Goal: Information Seeking & Learning: Learn about a topic

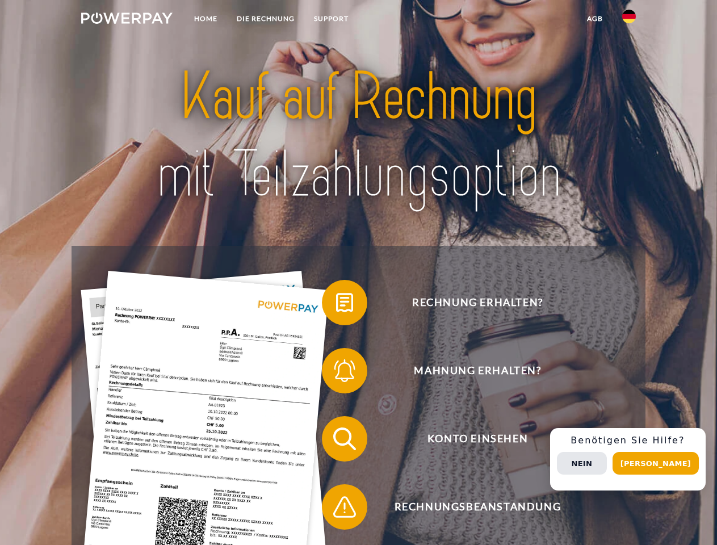
click at [127, 20] on img at bounding box center [126, 17] width 91 height 11
click at [629, 20] on img at bounding box center [630, 17] width 14 height 14
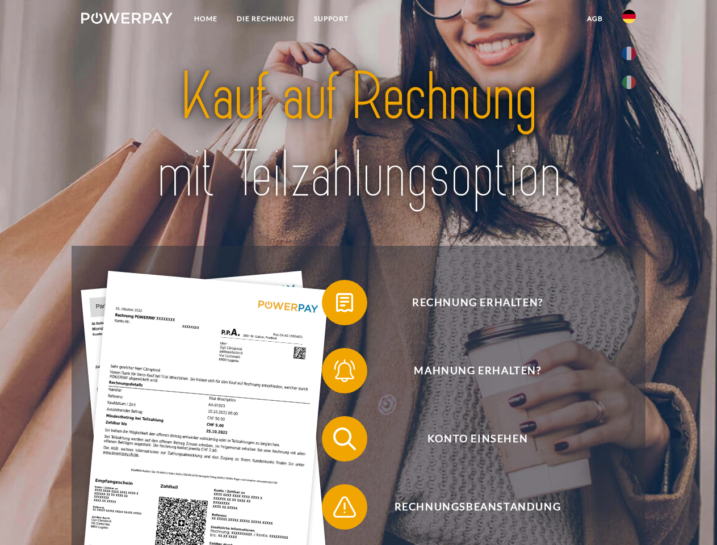
click at [595, 19] on link "agb" at bounding box center [595, 19] width 35 height 20
click at [336, 305] on span at bounding box center [327, 302] width 57 height 57
click at [336, 373] on span at bounding box center [327, 371] width 57 height 57
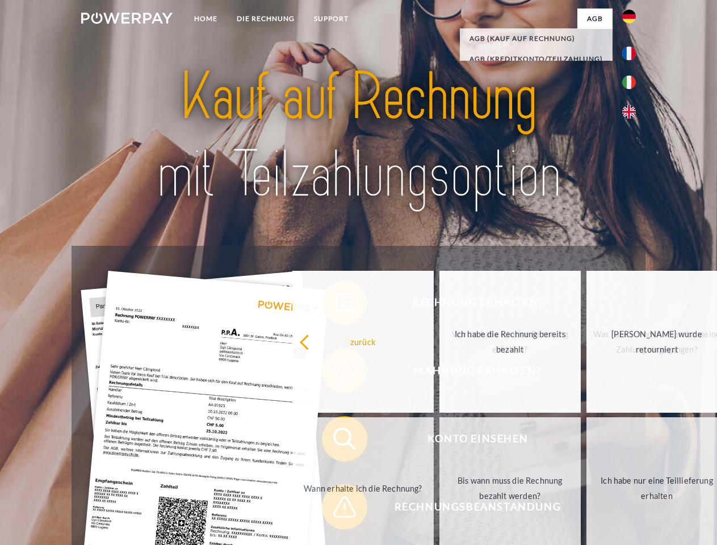
click at [336, 441] on div "Rechnung erhalten? Mahnung erhalten? Konto einsehen" at bounding box center [359, 473] width 574 height 454
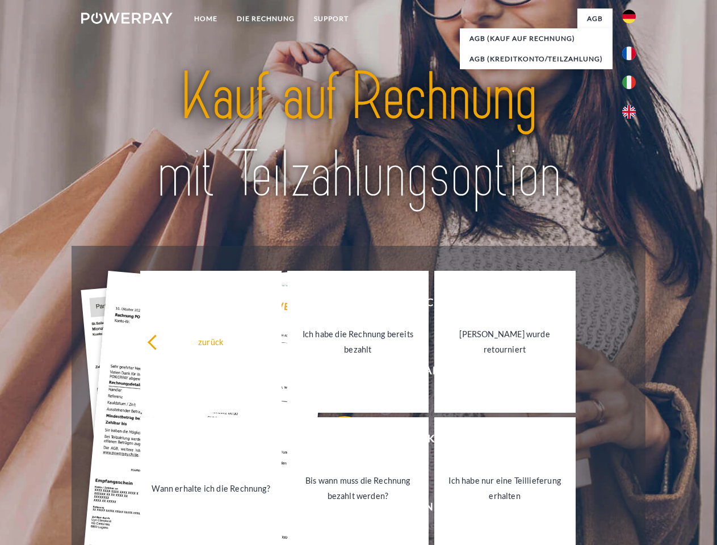
click at [336, 510] on link "Bis wann muss die Rechnung bezahlt werden?" at bounding box center [357, 489] width 141 height 142
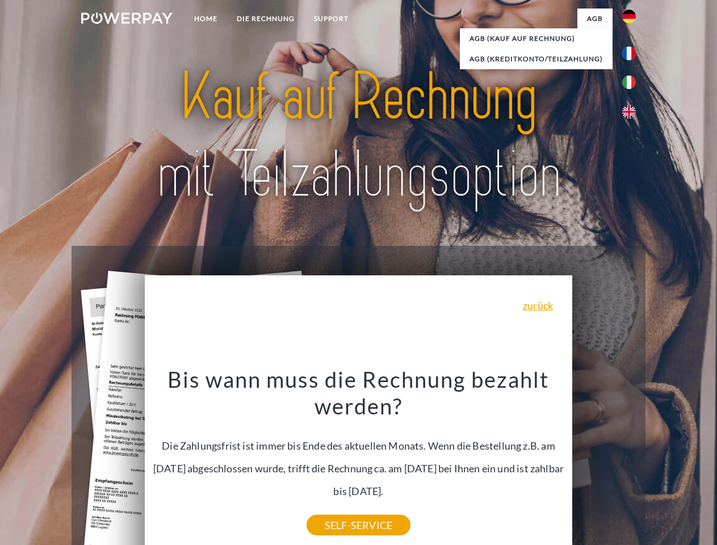
click at [632, 460] on div "Rechnung erhalten? Mahnung erhalten? Konto einsehen" at bounding box center [359, 473] width 574 height 454
click at [604, 462] on span "Konto einsehen" at bounding box center [478, 438] width 278 height 45
click at [660, 464] on header "Home DIE RECHNUNG SUPPORT" at bounding box center [358, 392] width 717 height 785
